Goal: Transaction & Acquisition: Purchase product/service

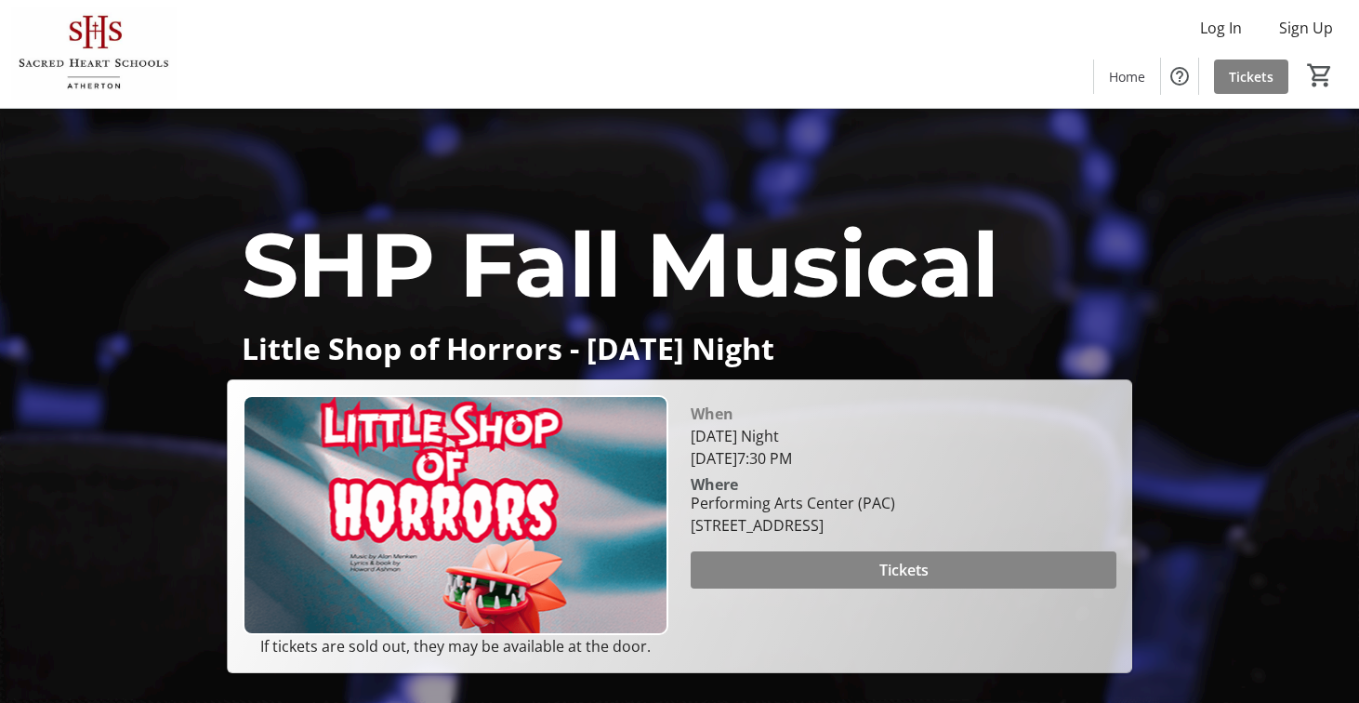
click at [912, 581] on span "Tickets" at bounding box center [903, 570] width 49 height 22
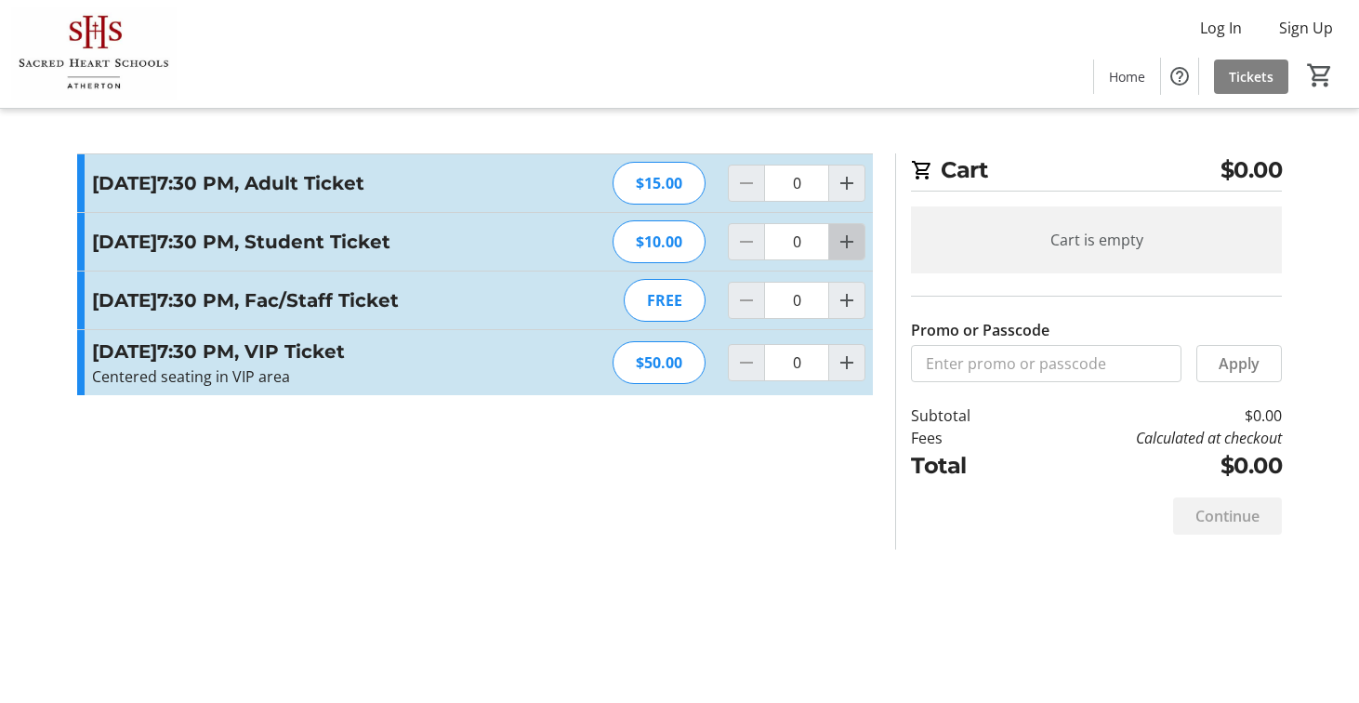
click at [842, 259] on span "Increment by one" at bounding box center [846, 241] width 35 height 35
type input "1"
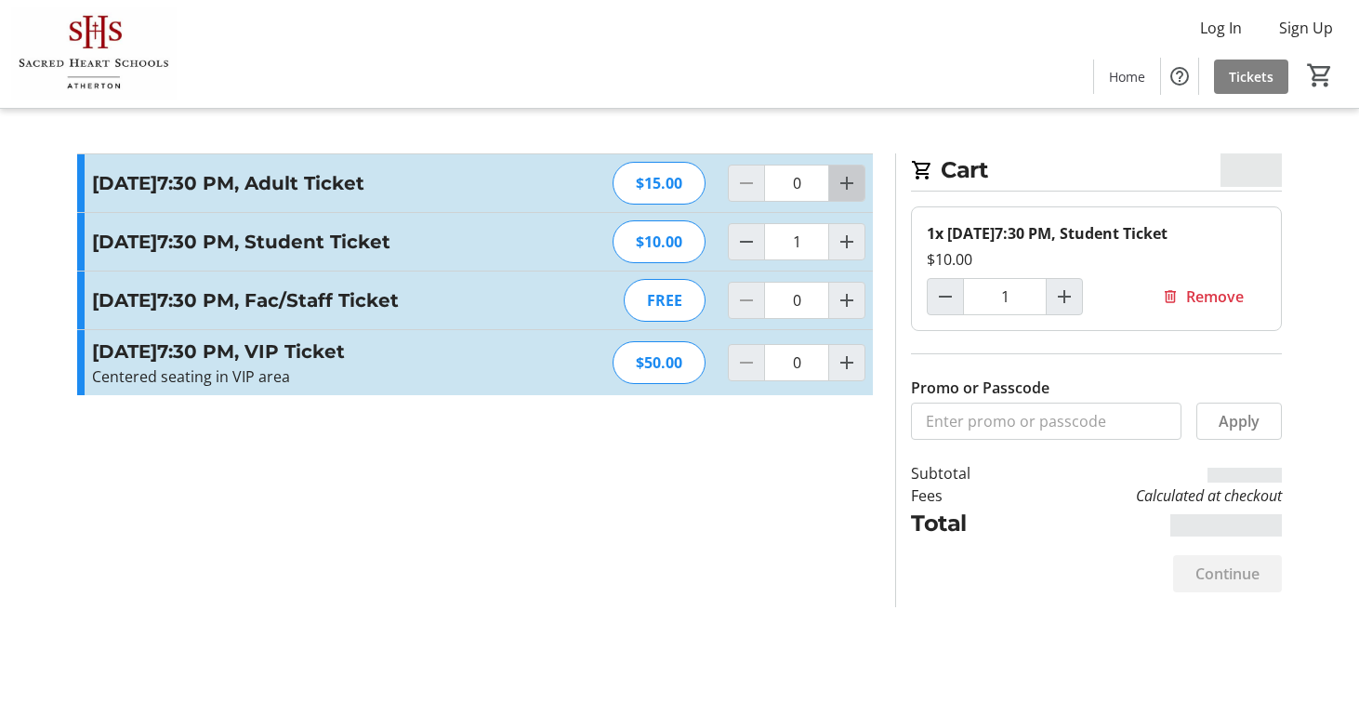
click at [856, 183] on mat-icon "Increment by one" at bounding box center [847, 183] width 22 height 22
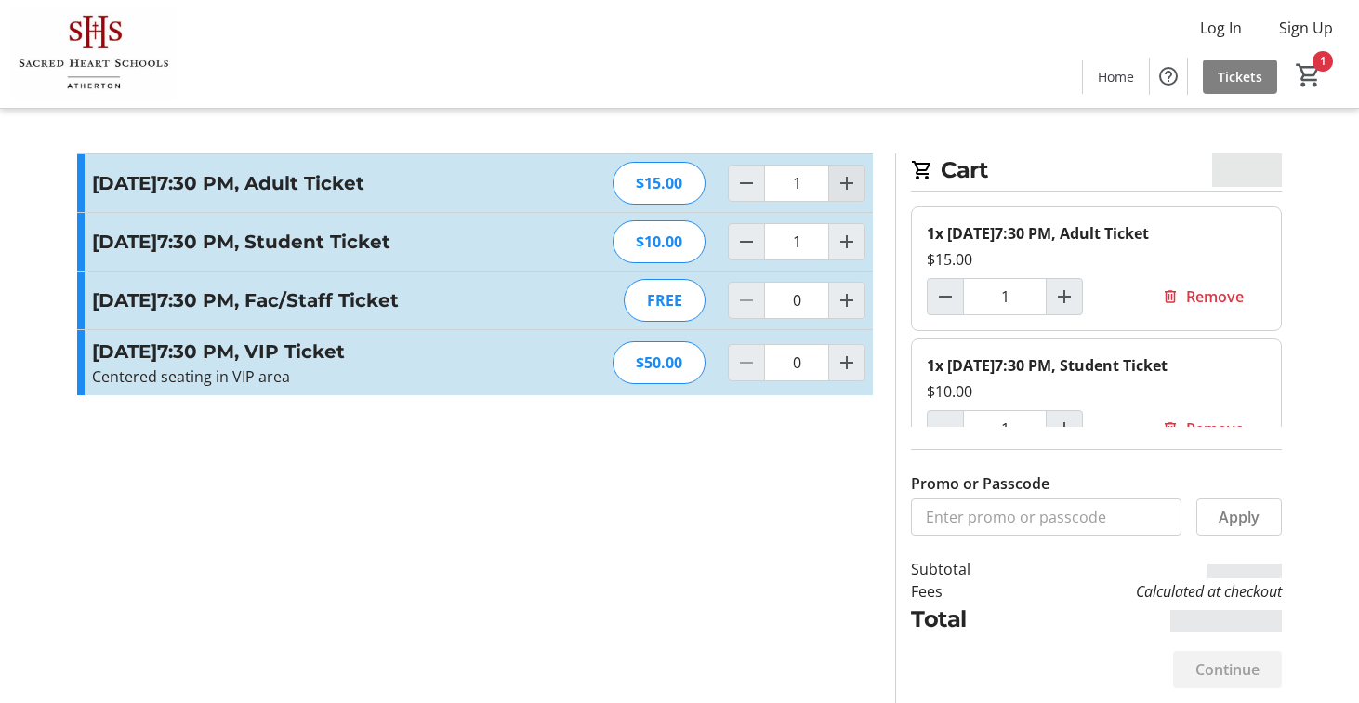
click at [856, 186] on mat-icon "Increment by one" at bounding box center [847, 183] width 22 height 22
type input "2"
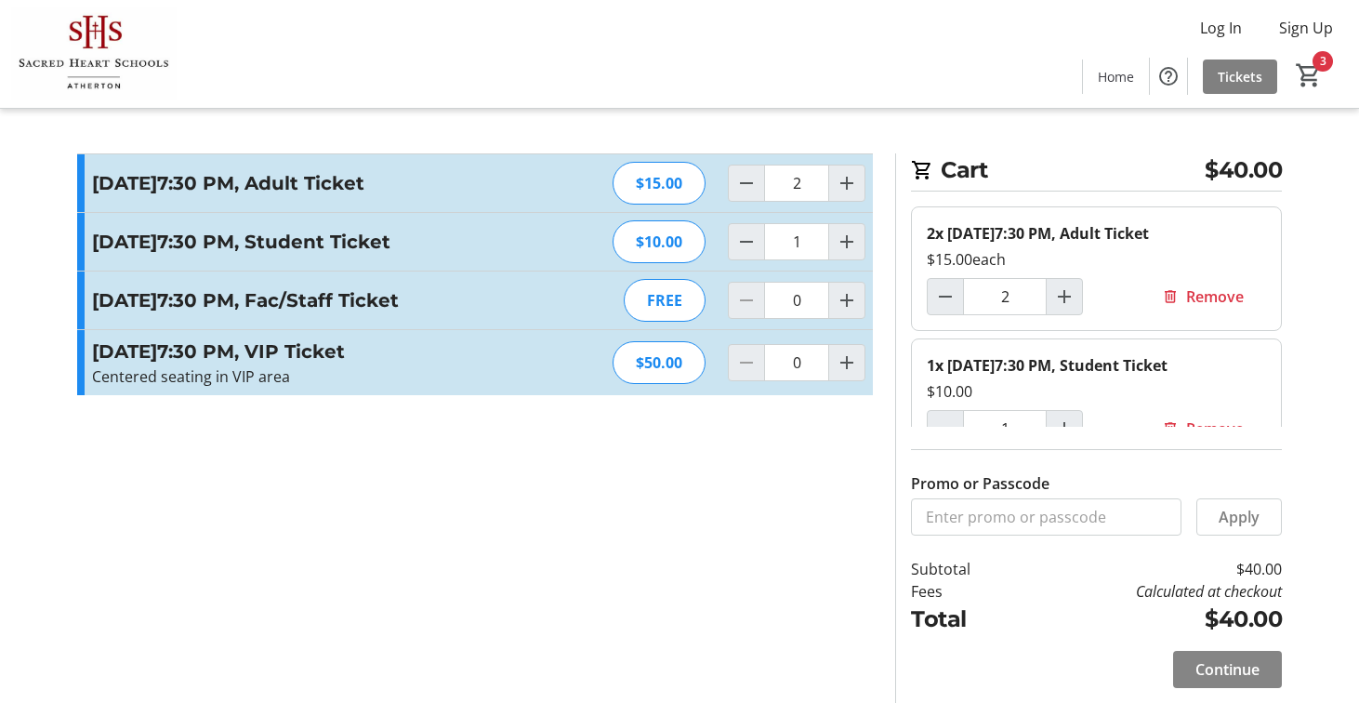
click at [1190, 658] on span at bounding box center [1227, 669] width 109 height 45
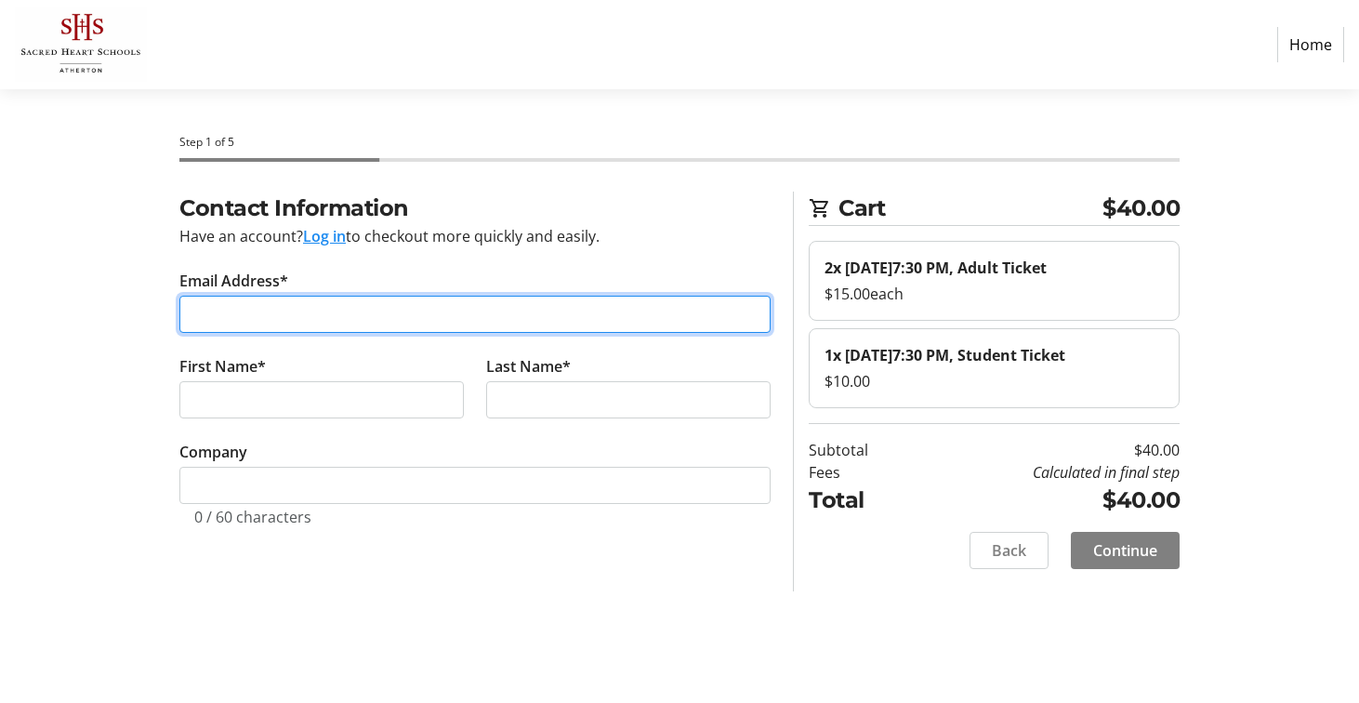
click at [296, 317] on input "Email Address*" at bounding box center [474, 314] width 591 height 37
type input "[EMAIL_ADDRESS][DOMAIN_NAME]"
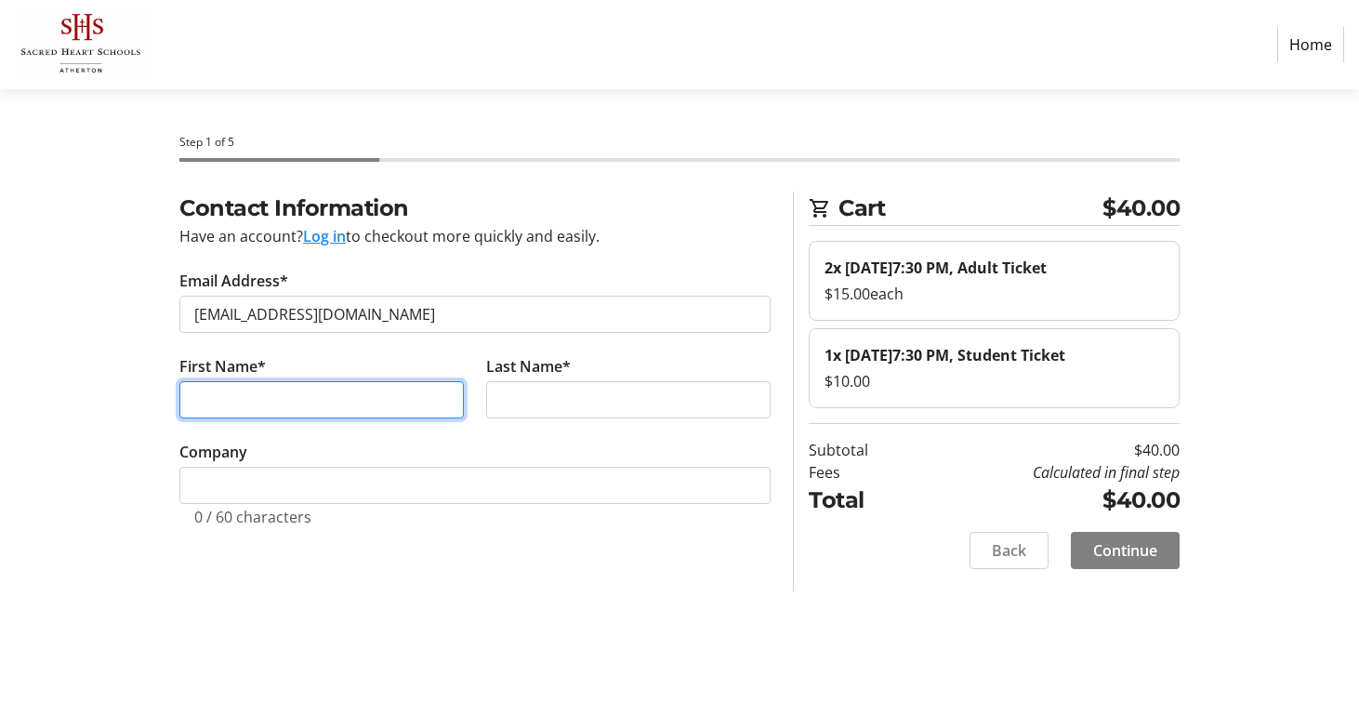
click at [241, 402] on input "First Name*" at bounding box center [321, 399] width 284 height 37
type input "[PERSON_NAME]"
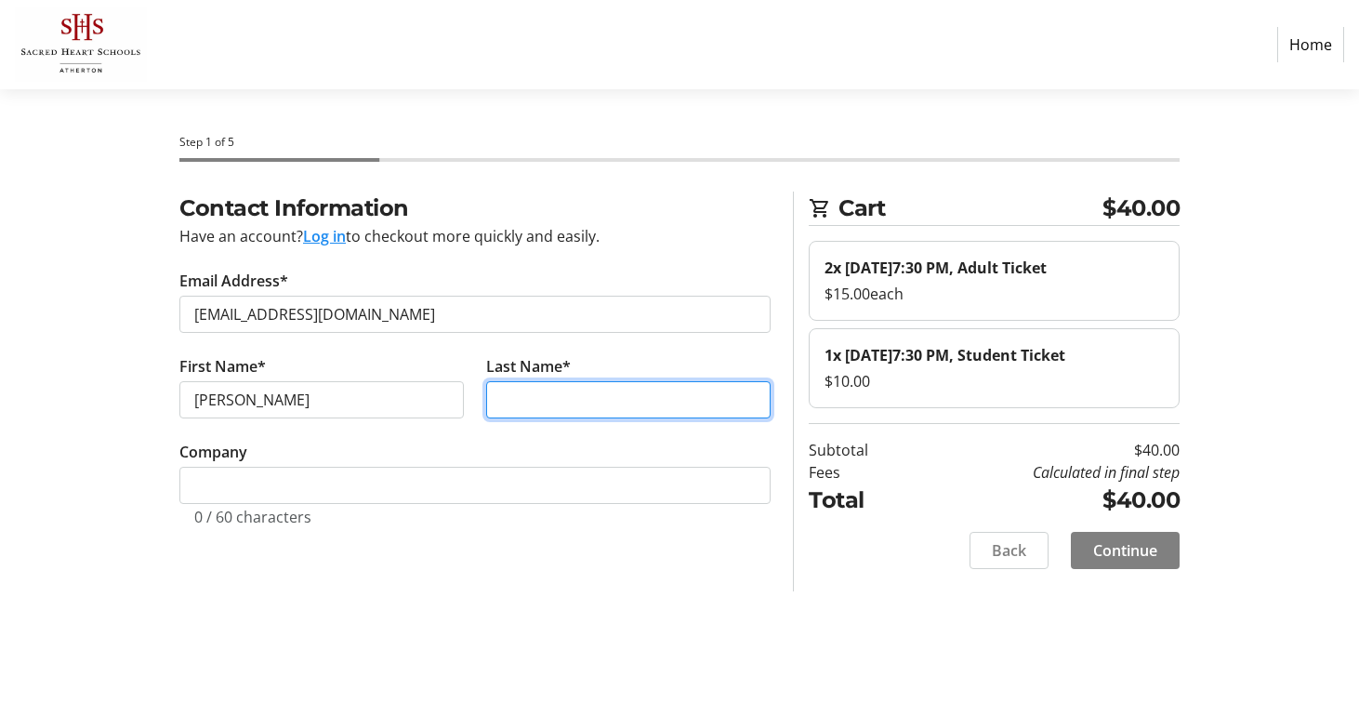
click at [513, 406] on input "Last Name*" at bounding box center [628, 399] width 284 height 37
type input "[PERSON_NAME]"
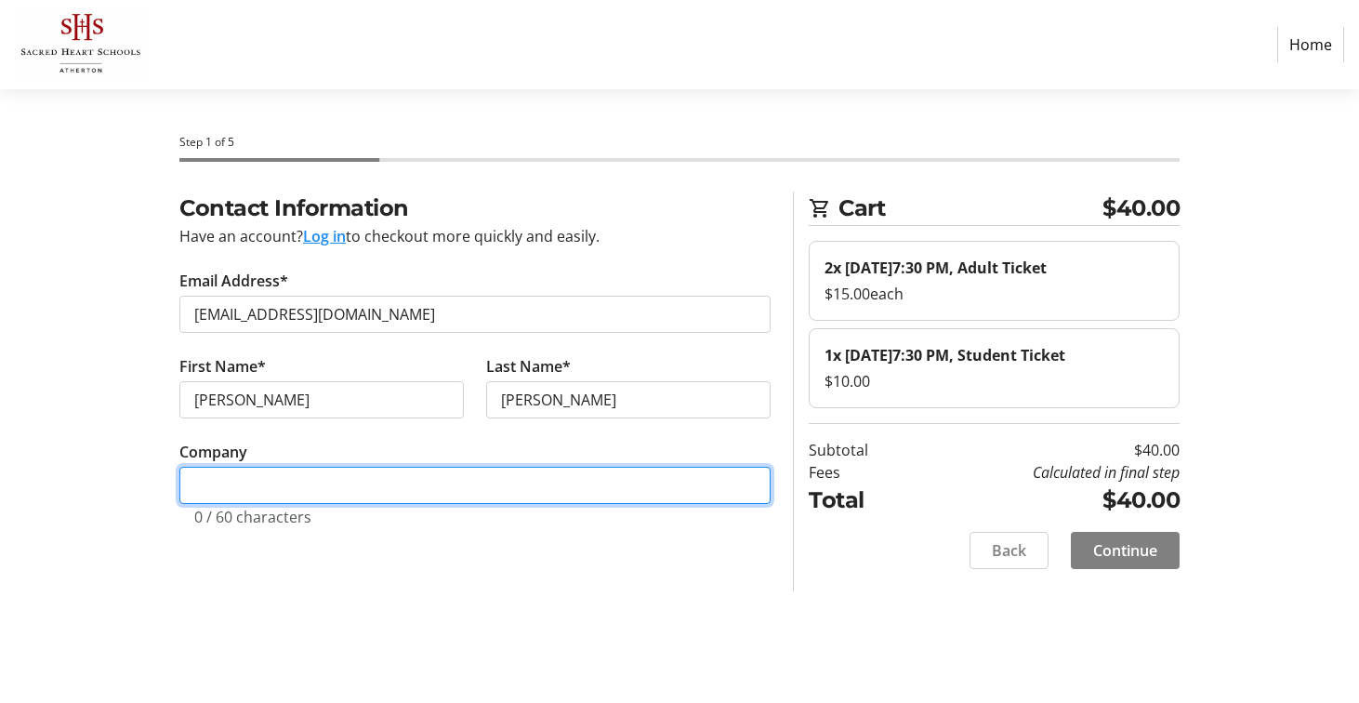
click at [412, 490] on input "Company" at bounding box center [474, 485] width 591 height 37
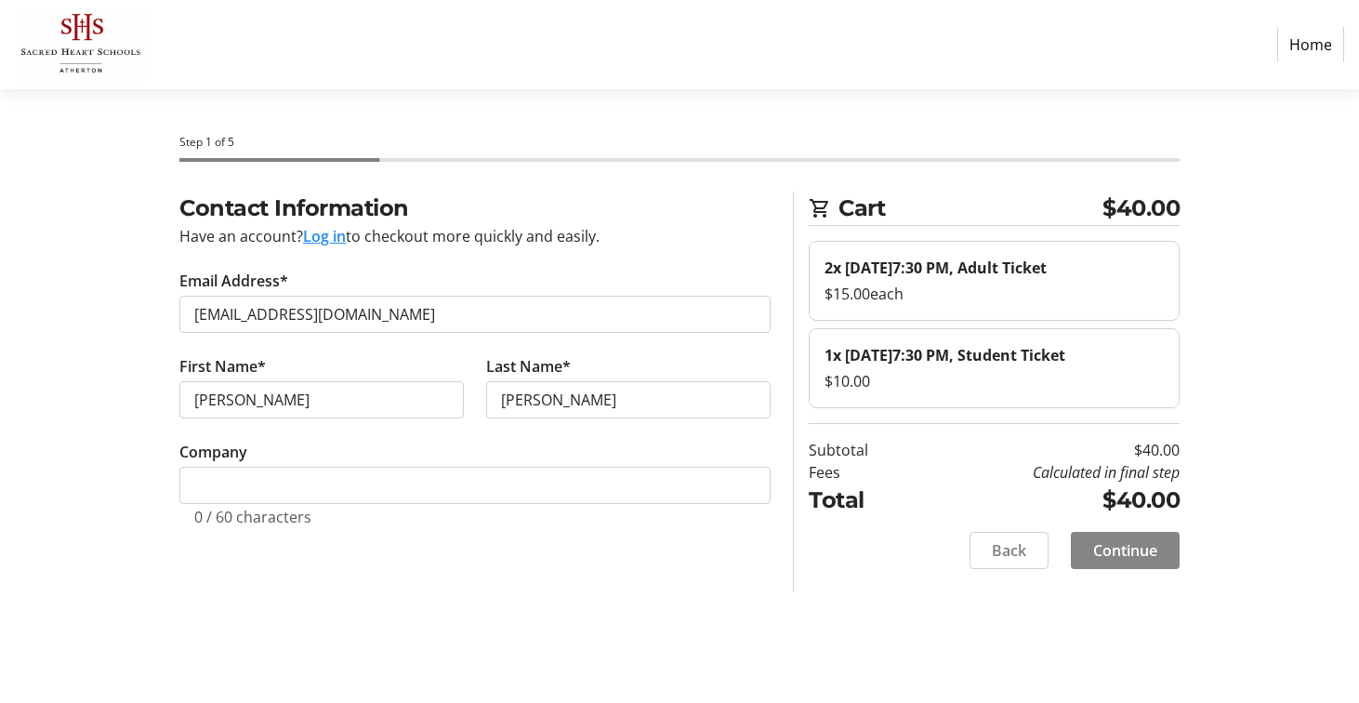
click at [1109, 561] on span "Continue" at bounding box center [1125, 550] width 64 height 22
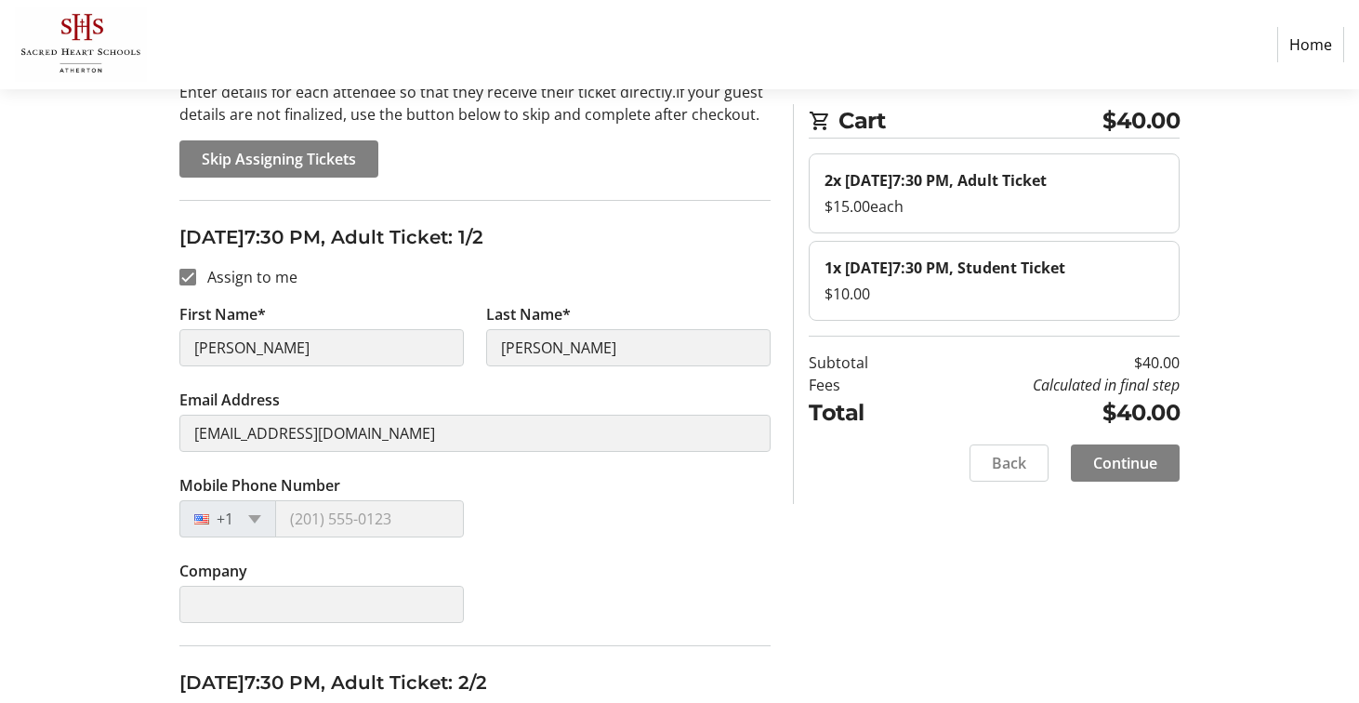
scroll to position [172, 0]
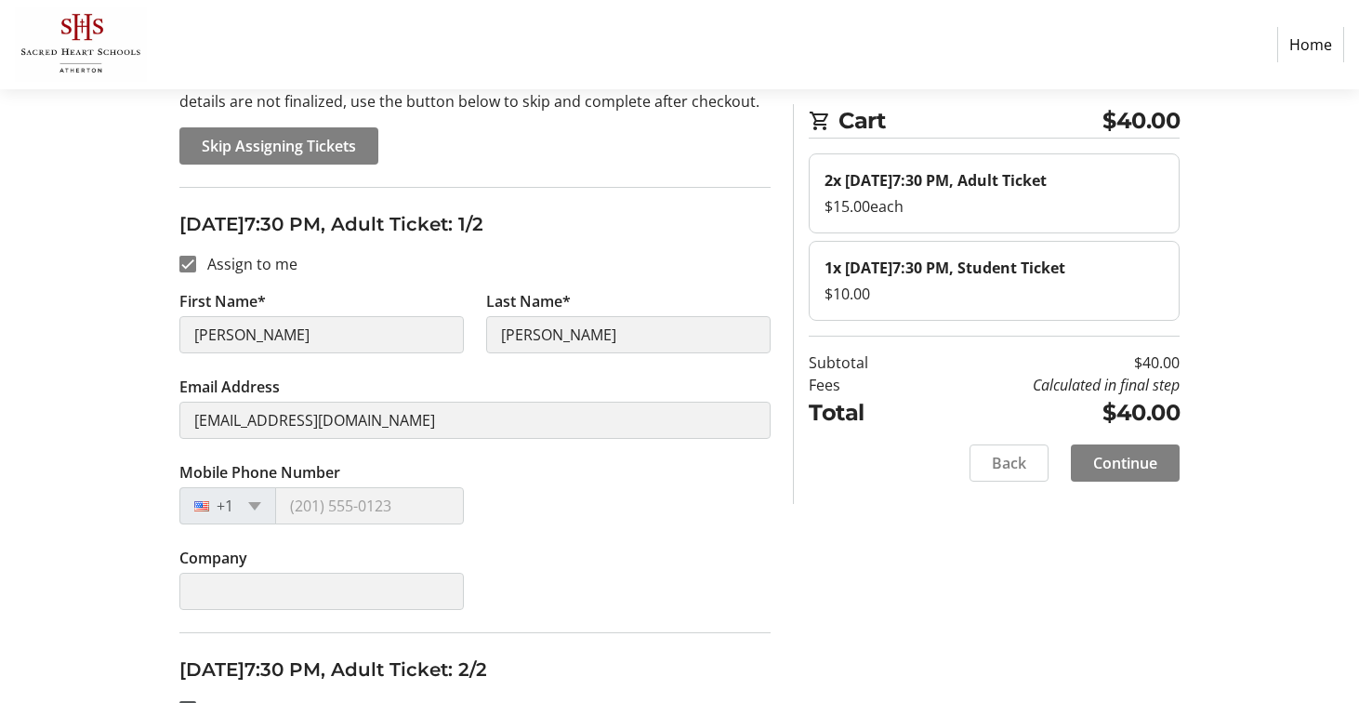
click at [366, 537] on tr-form-field "Mobile Phone Number +1" at bounding box center [321, 504] width 307 height 86
click at [237, 502] on div "+1" at bounding box center [227, 505] width 97 height 37
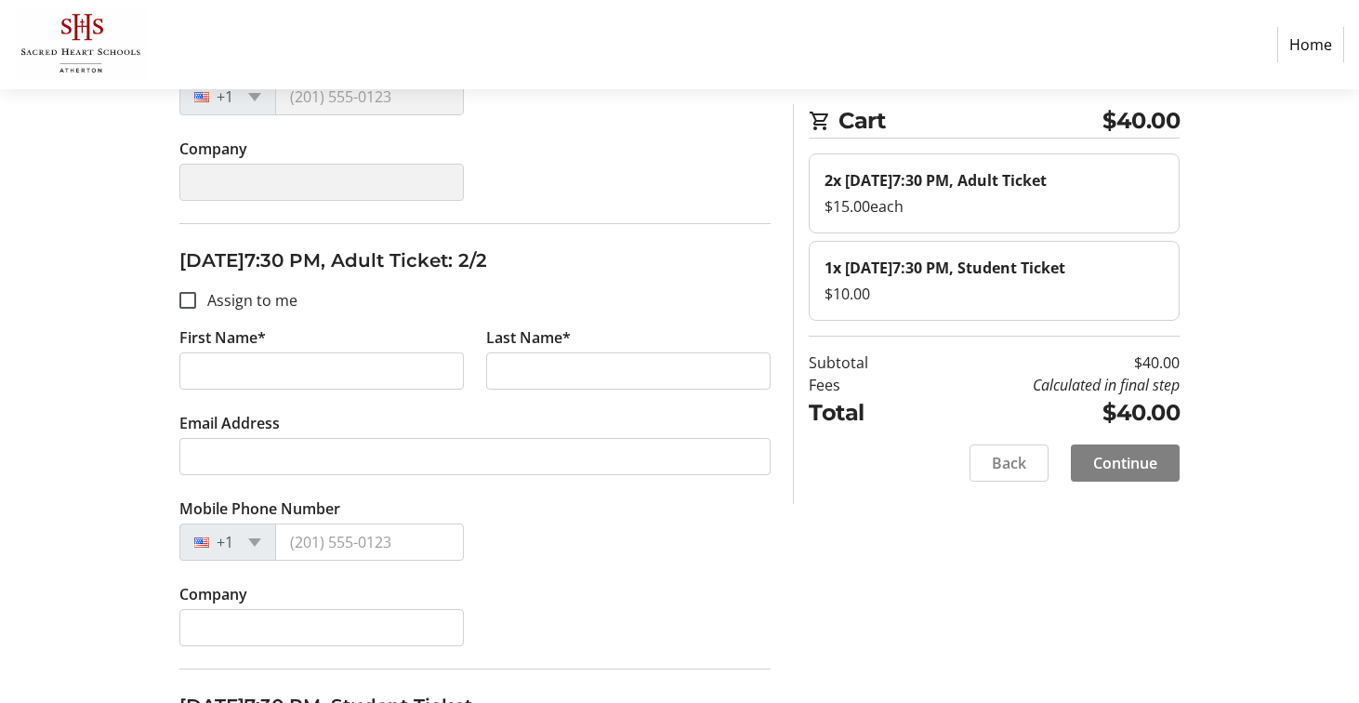
scroll to position [582, 0]
click at [183, 304] on input "Assign to me" at bounding box center [187, 299] width 17 height 17
checkbox input "true"
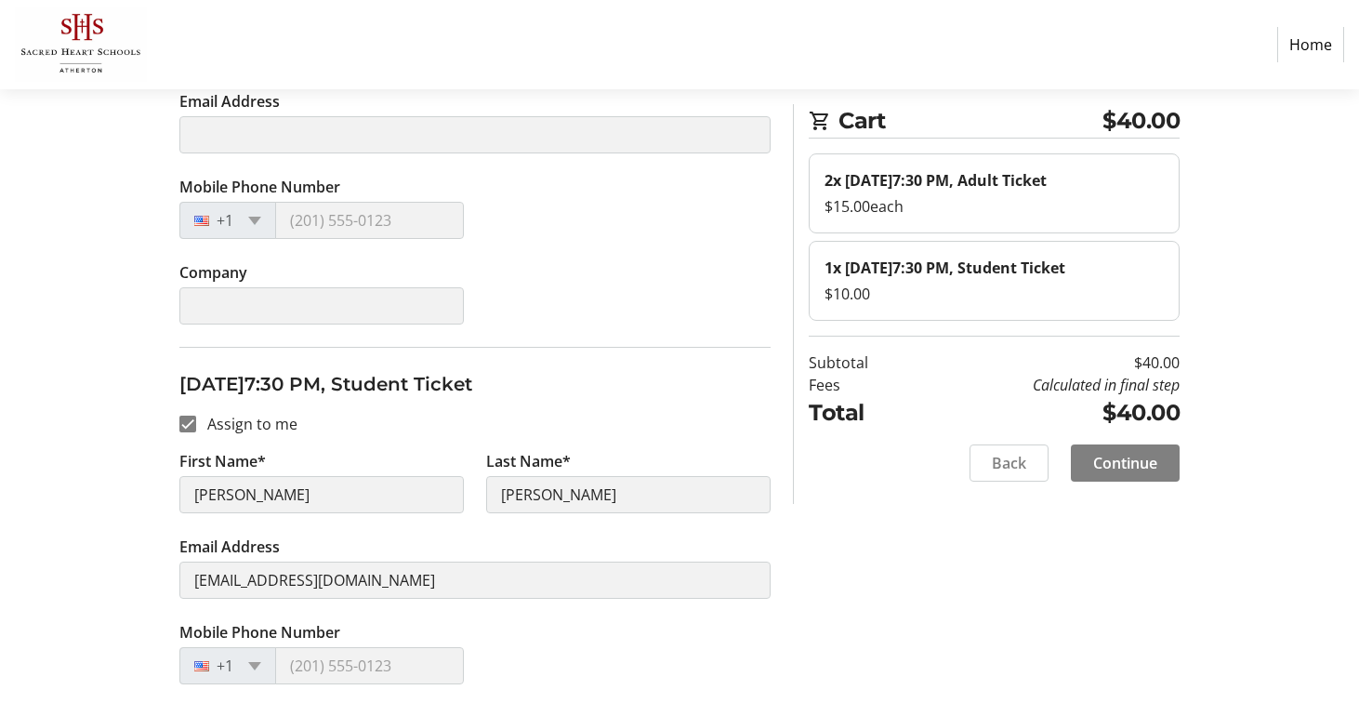
scroll to position [992, 0]
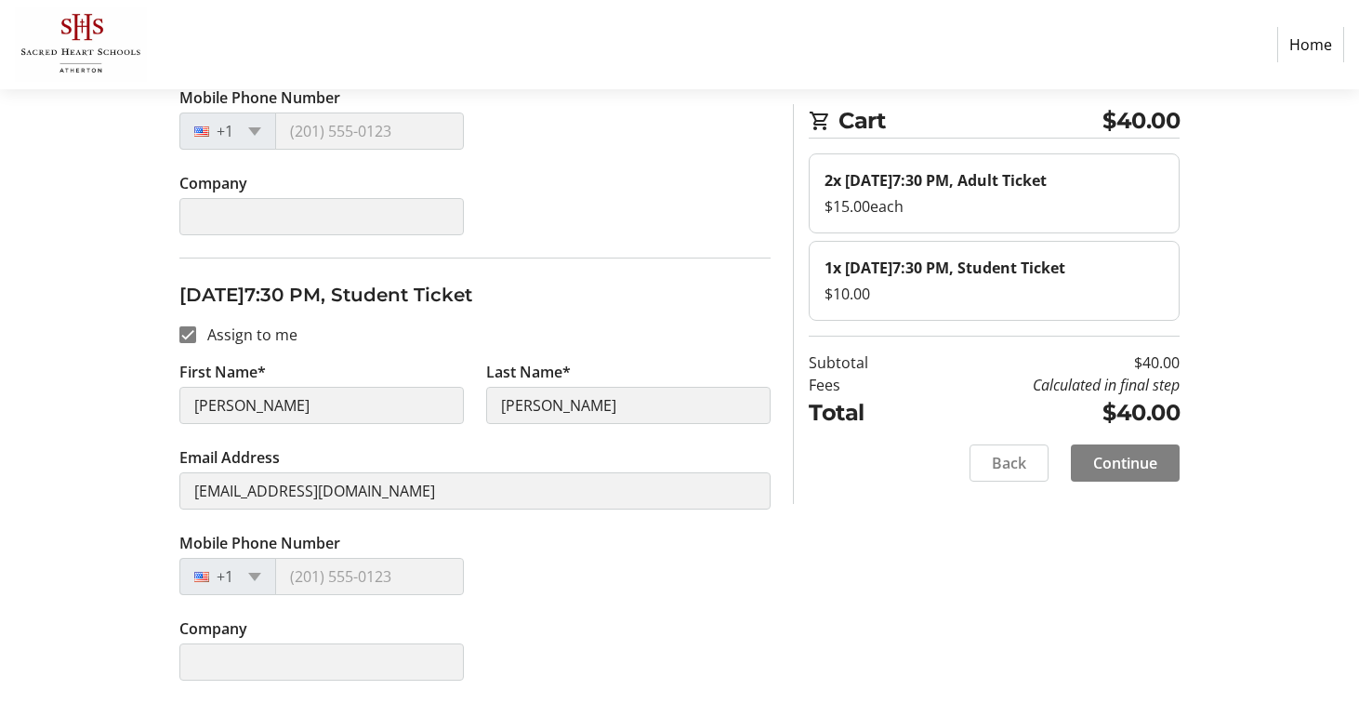
type input "[PERSON_NAME]"
type input "[EMAIL_ADDRESS][DOMAIN_NAME]"
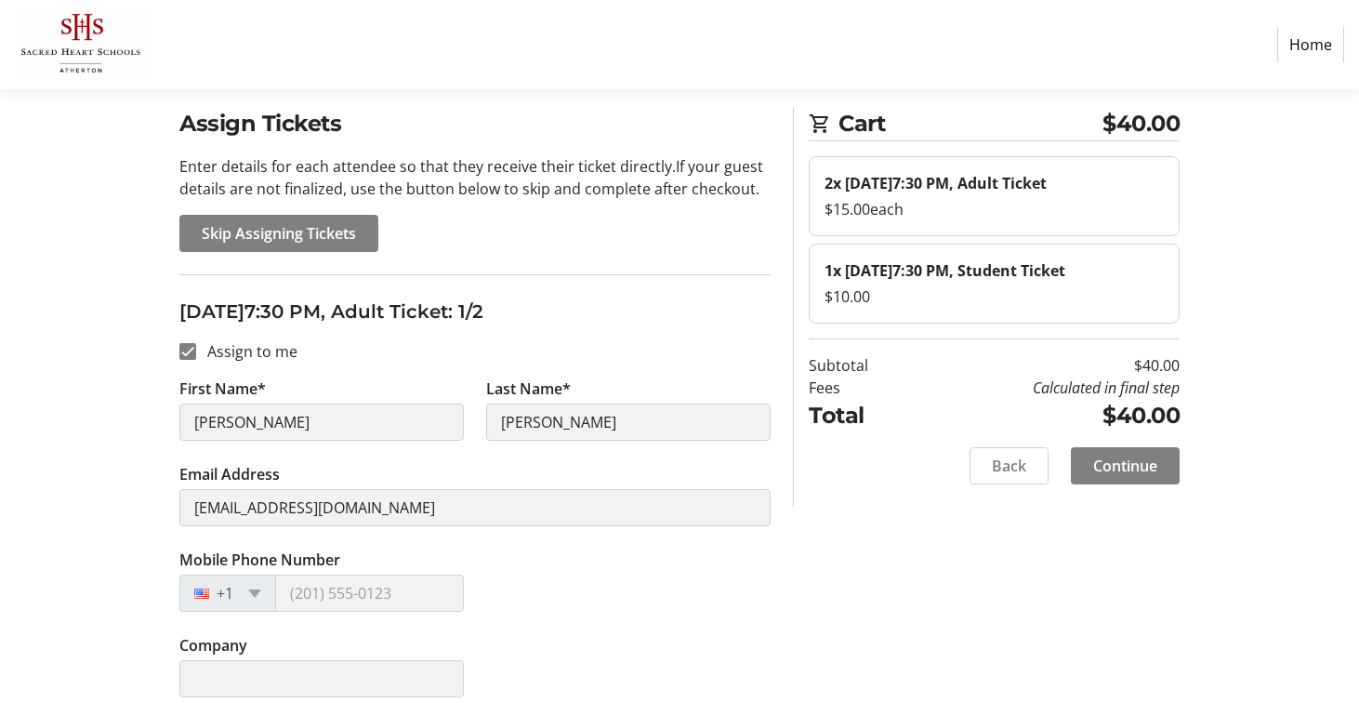
scroll to position [0, 0]
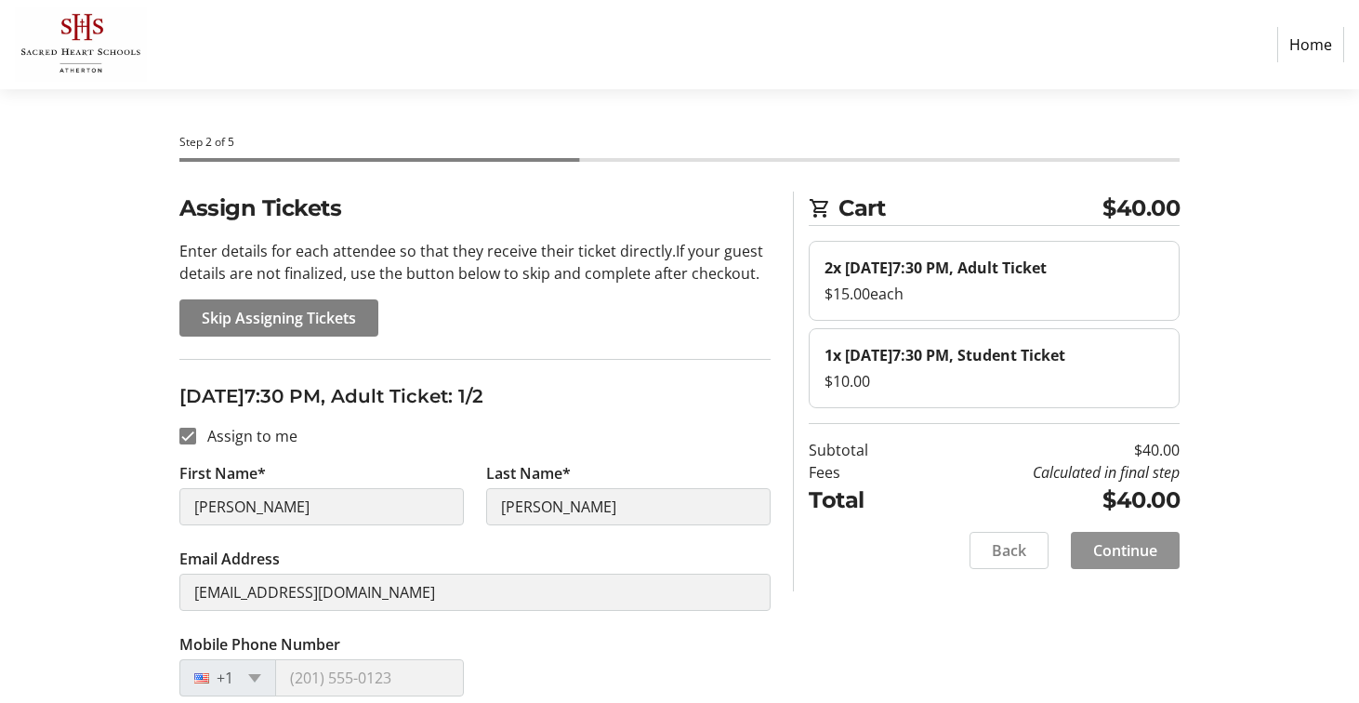
click at [1120, 561] on span "Continue" at bounding box center [1125, 550] width 64 height 22
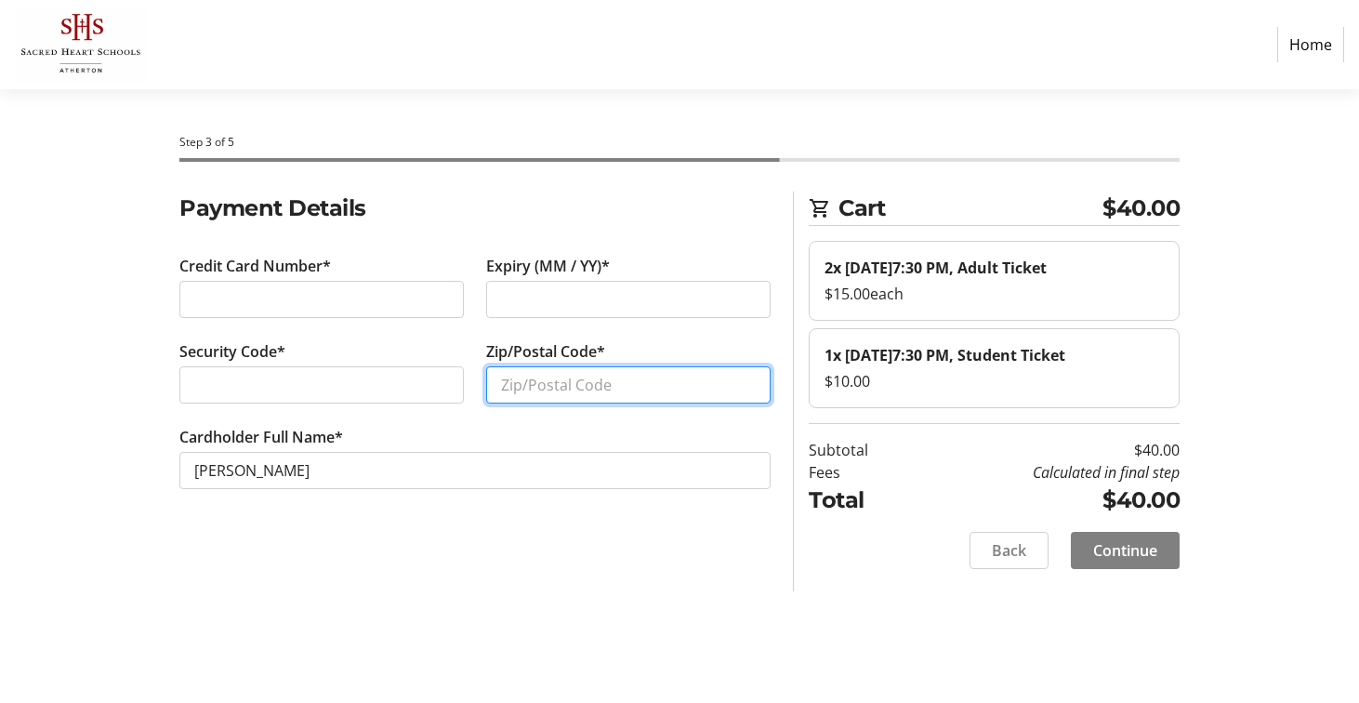
click at [585, 390] on input "Zip/Postal Code*" at bounding box center [628, 384] width 284 height 37
type input "94086"
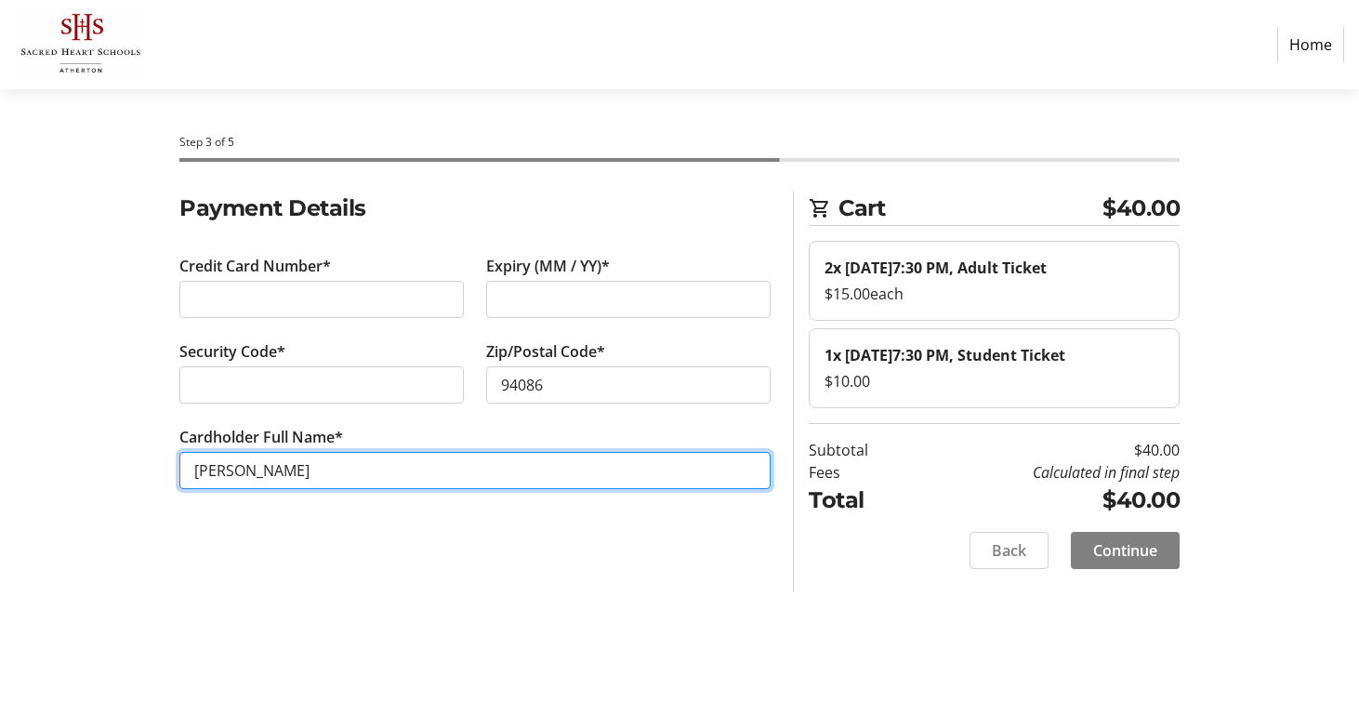
click at [271, 476] on input "[PERSON_NAME]" at bounding box center [474, 470] width 591 height 37
type input "[PERSON_NAME]"
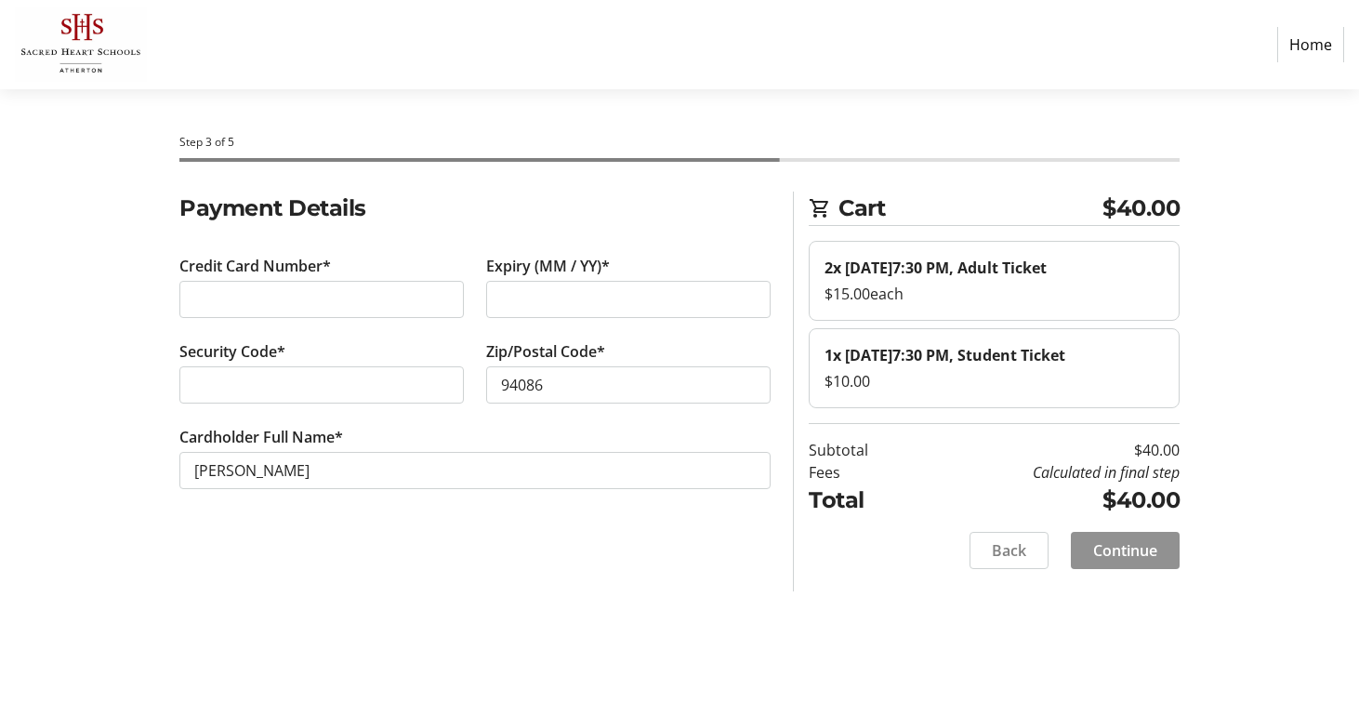
click at [1108, 561] on span "Continue" at bounding box center [1125, 550] width 64 height 22
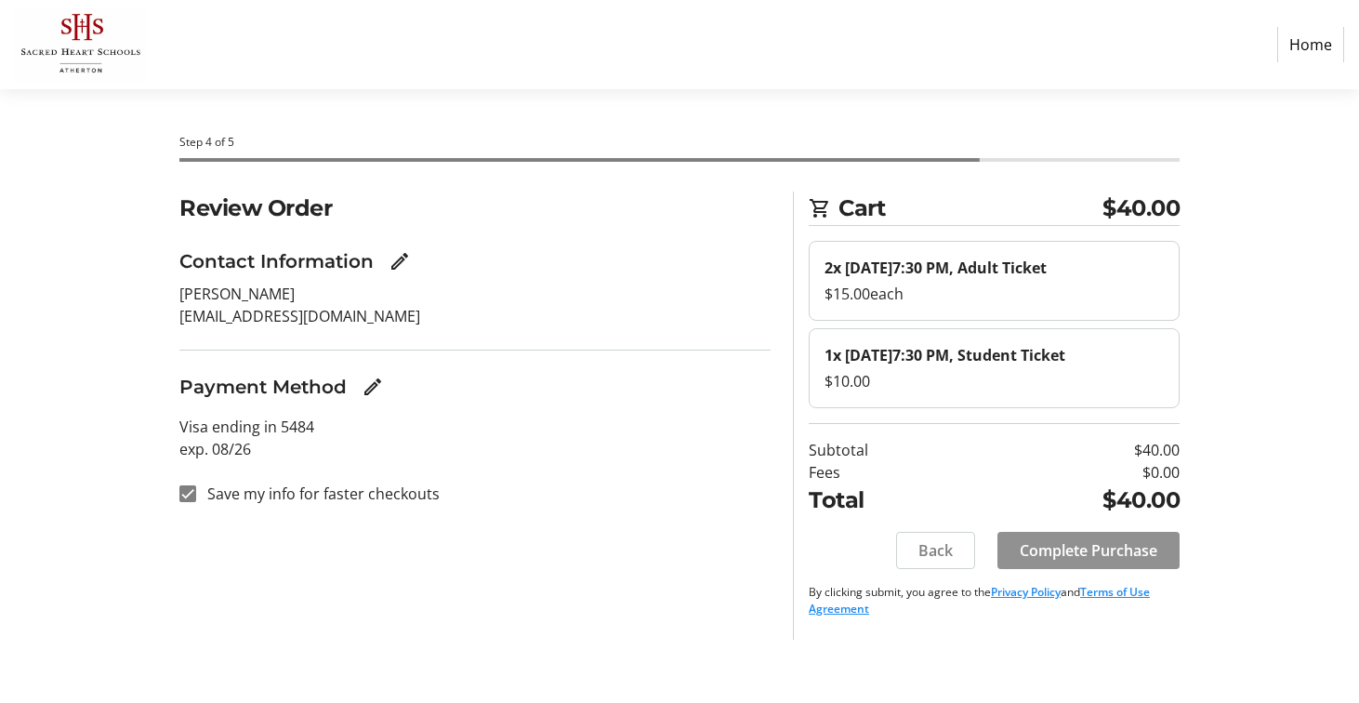
click at [1068, 561] on span "Complete Purchase" at bounding box center [1089, 550] width 138 height 22
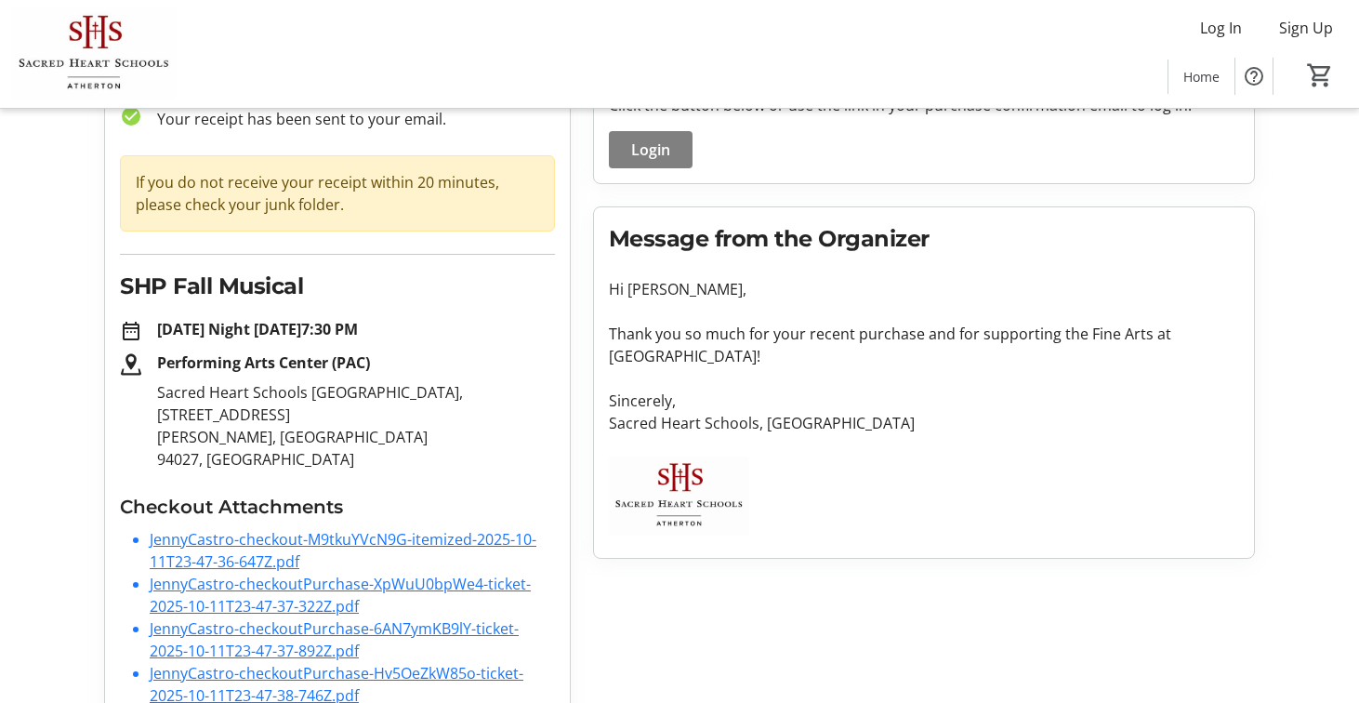
scroll to position [159, 0]
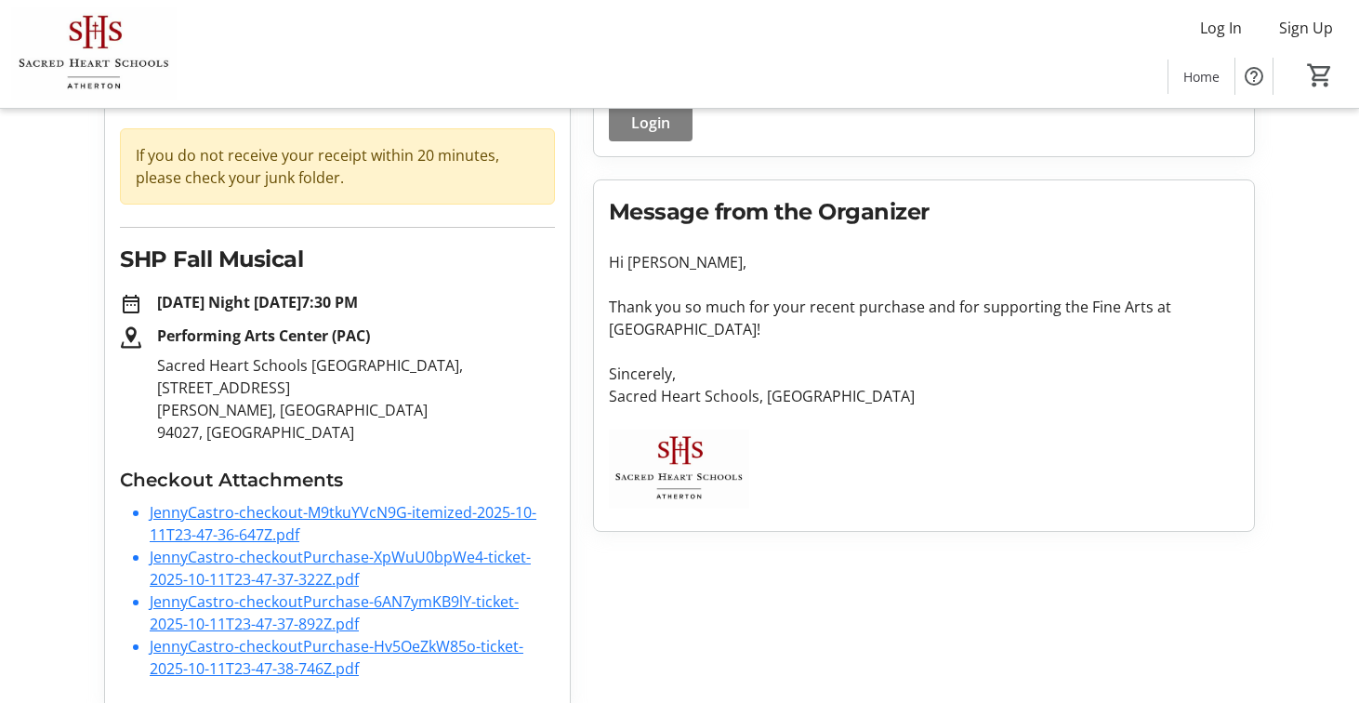
click at [370, 502] on link "JennyCastro-checkout-M9tkuYVcN9G-itemized-2025-10-11T23-47-36-647Z.pdf" at bounding box center [343, 523] width 387 height 43
click at [243, 502] on link "JennyCastro-checkout-M9tkuYVcN9G-itemized-2025-10-11T23-47-36-647Z.pdf" at bounding box center [343, 523] width 387 height 43
